Goal: Unclear: Browse casually

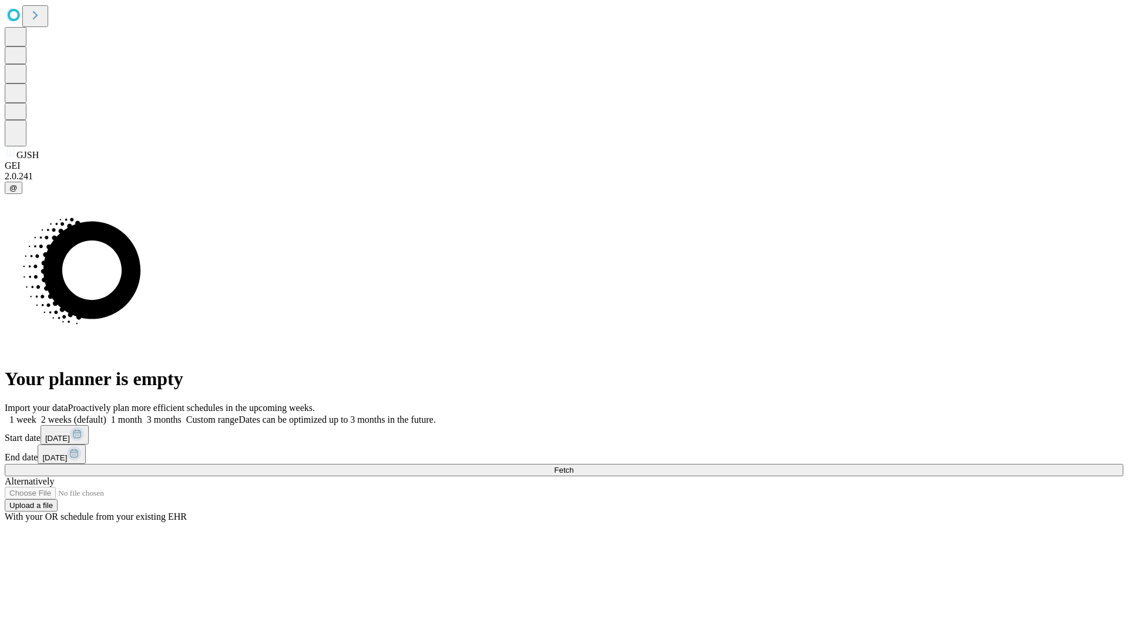
click at [573, 465] on span "Fetch" at bounding box center [563, 469] width 19 height 9
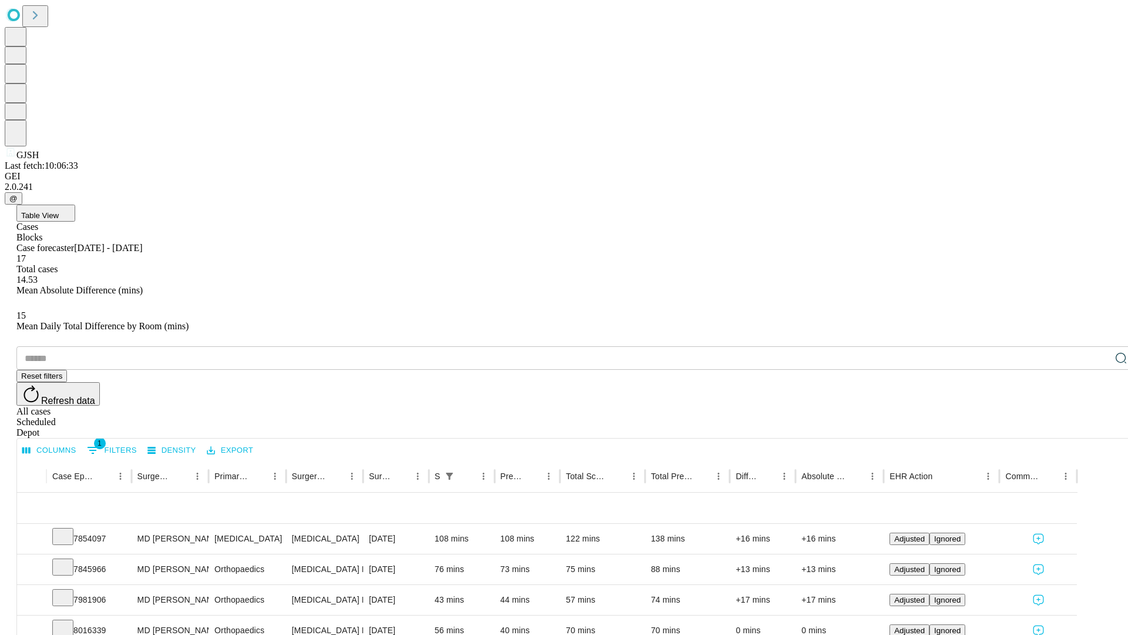
scroll to position [39, 0]
click at [69, 529] on icon at bounding box center [63, 535] width 12 height 12
